Goal: Task Accomplishment & Management: Contribute content

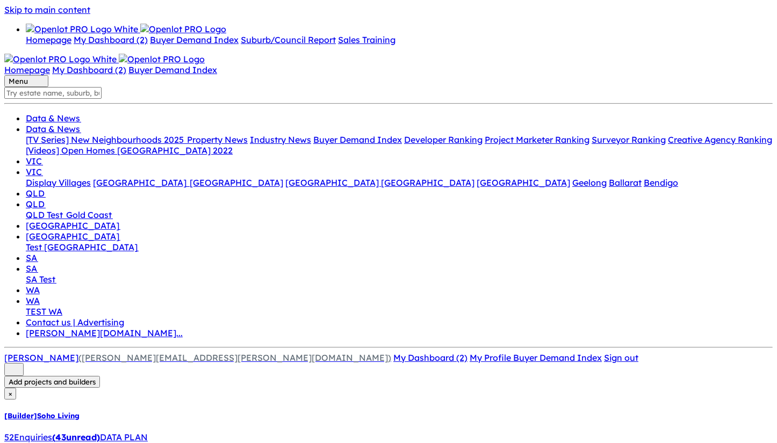
click at [83, 24] on img at bounding box center [82, 29] width 112 height 11
click at [60, 45] on link "Homepage" at bounding box center [49, 39] width 46 height 11
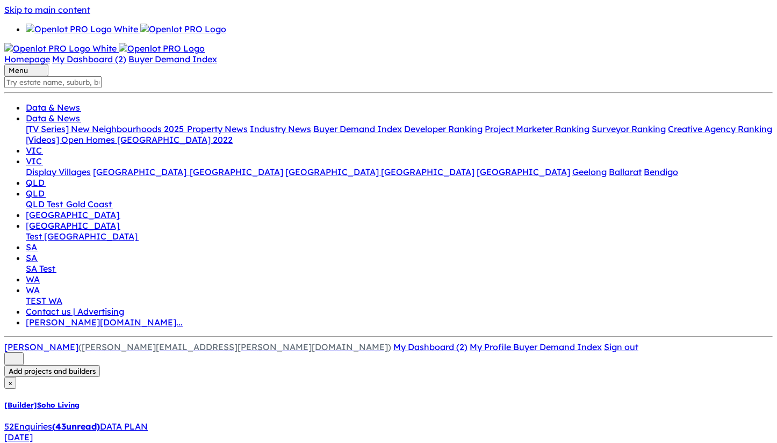
scroll to position [335, 0]
click at [150, 401] on h5 "[Builder] Soho Living" at bounding box center [388, 405] width 768 height 9
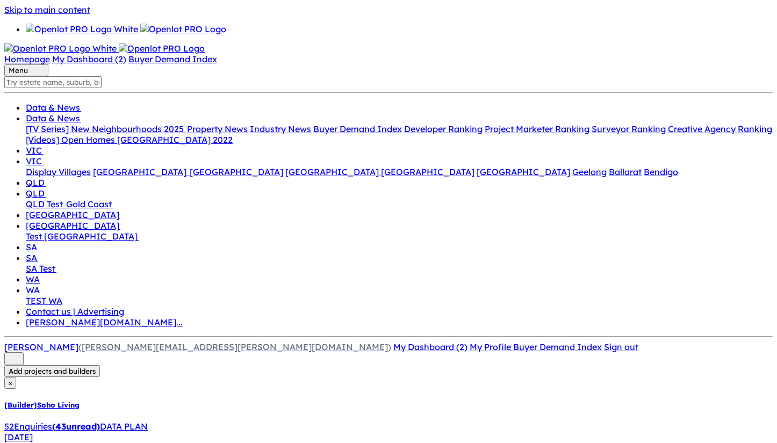
drag, startPoint x: 397, startPoint y: 241, endPoint x: 71, endPoint y: 288, distance: 329.5
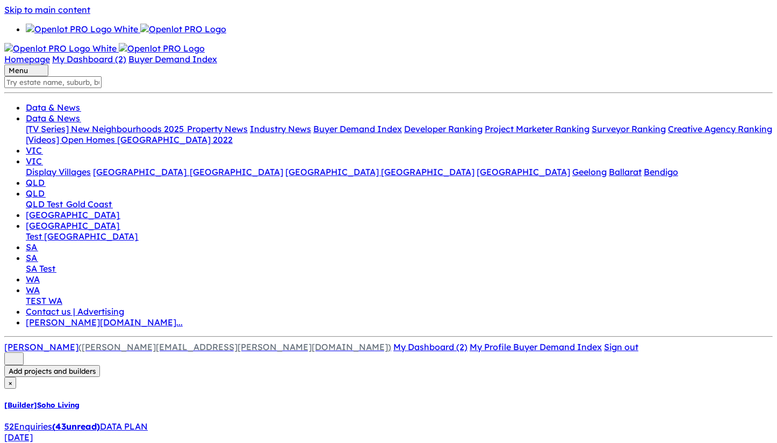
scroll to position [27, 0]
select select "Hidden"
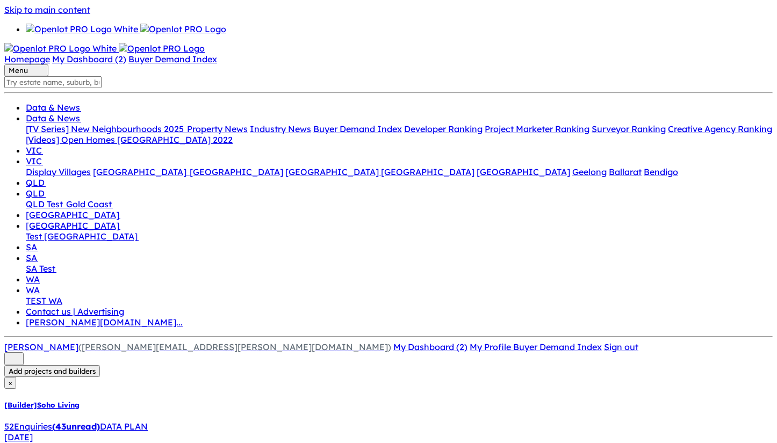
select select "QLD"
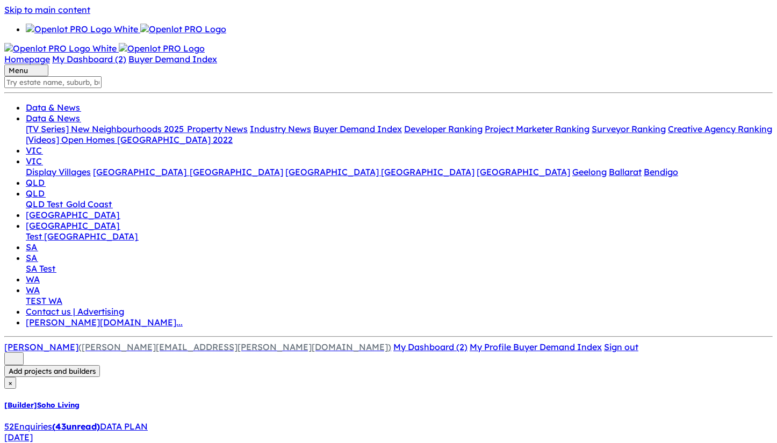
click at [81, 102] on link "Data & News" at bounding box center [53, 107] width 55 height 11
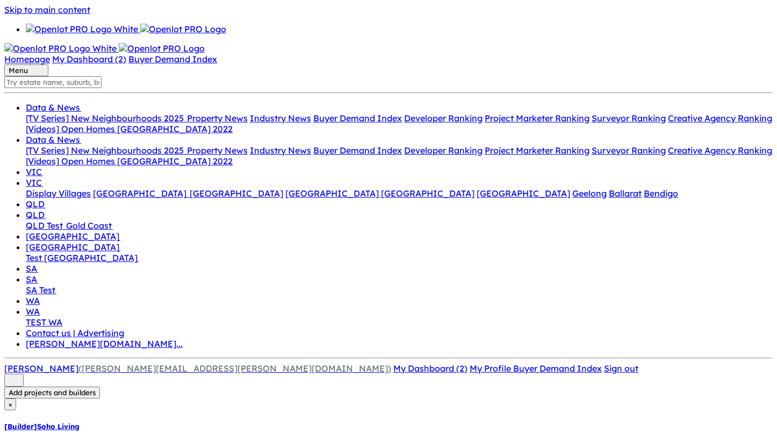
click at [248, 113] on link "Property News" at bounding box center [217, 118] width 61 height 11
